Goal: Task Accomplishment & Management: Complete application form

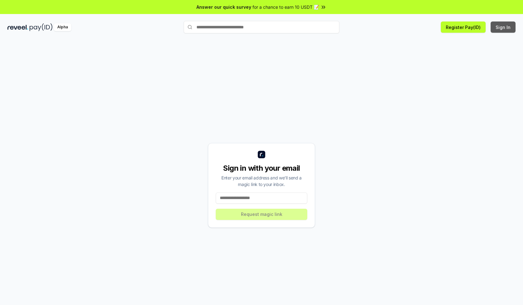
click at [503, 27] on button "Sign In" at bounding box center [502, 26] width 25 height 11
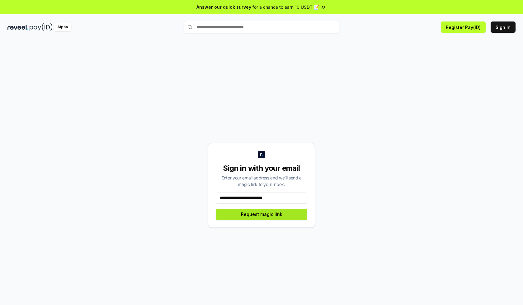
type input "**********"
click at [261, 214] on button "Request magic link" at bounding box center [261, 213] width 91 height 11
